Goal: Find specific page/section: Find specific page/section

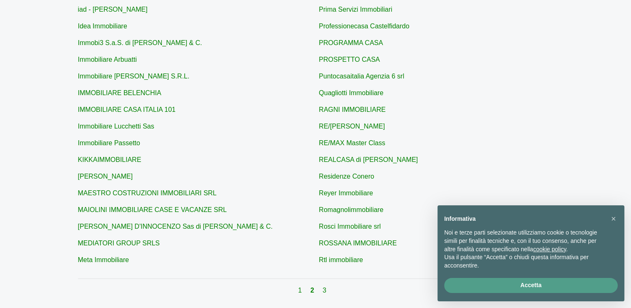
scroll to position [292, 0]
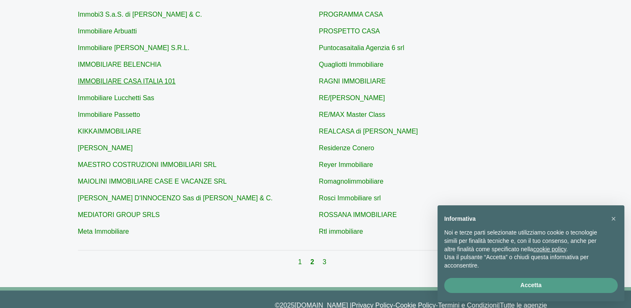
click at [145, 81] on link "IMMOBILIARE CASA ITALIA 101" at bounding box center [127, 81] width 98 height 7
type input "IMMOBILIARE CASA ITALIA 101"
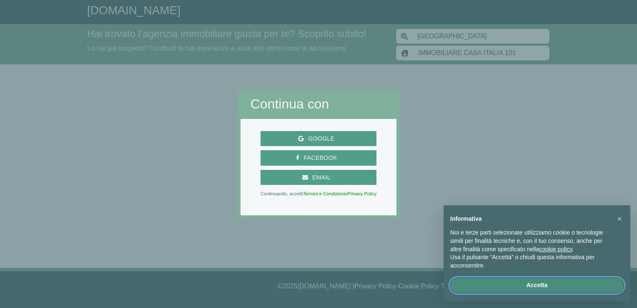
click at [500, 281] on button "Accetta" at bounding box center [536, 285] width 173 height 15
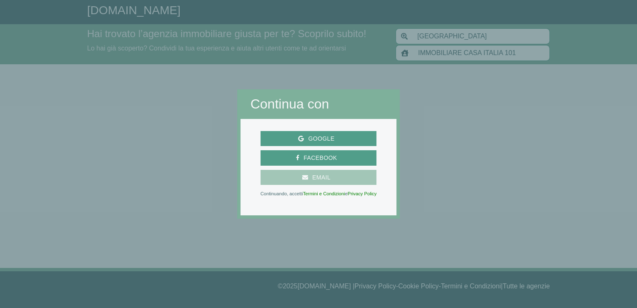
click at [323, 177] on span "Email" at bounding box center [321, 177] width 27 height 10
